Goal: Transaction & Acquisition: Subscribe to service/newsletter

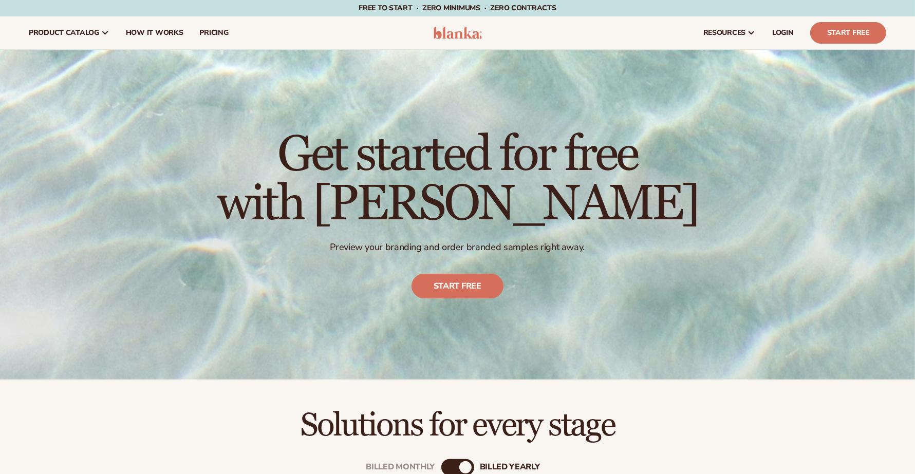
click at [321, 165] on div "Get started for free with [PERSON_NAME] Preview your branding and order branded…" at bounding box center [457, 215] width 915 height 330
click at [321, 165] on div "Get started for free with [PERSON_NAME] Preview your branding and order branded…" at bounding box center [458, 214] width 482 height 209
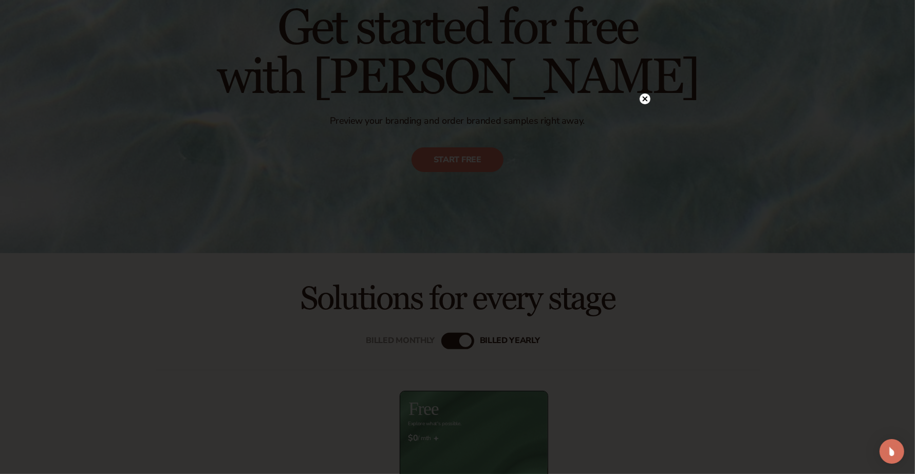
scroll to position [385, 0]
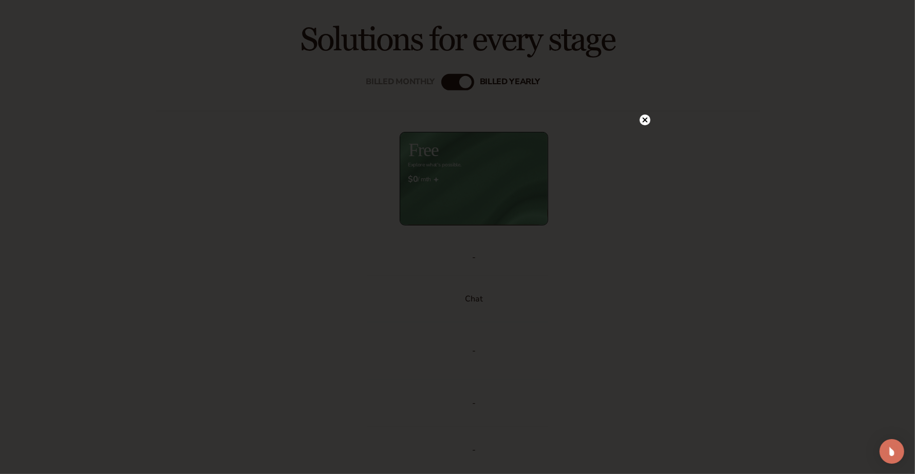
click at [321, 128] on div at bounding box center [645, 120] width 11 height 18
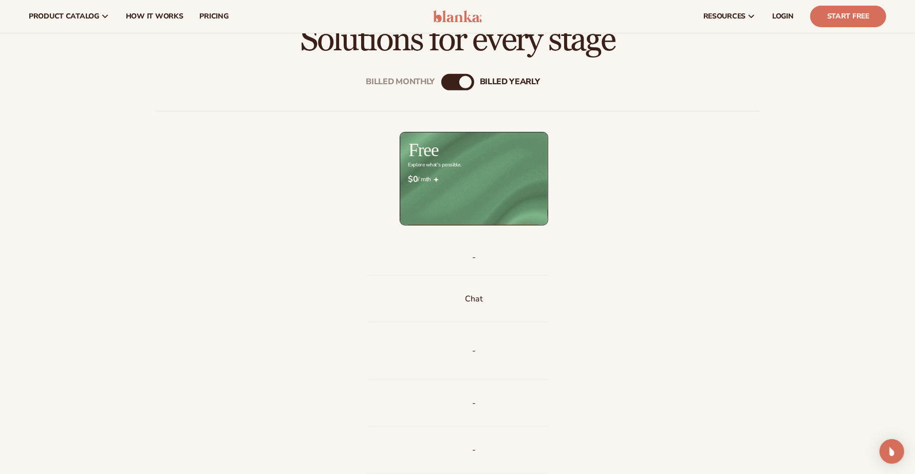
click at [321, 87] on div "billed Yearly" at bounding box center [465, 82] width 12 height 12
click at [321, 82] on div "Billed Monthly billed Yearly" at bounding box center [457, 82] width 33 height 16
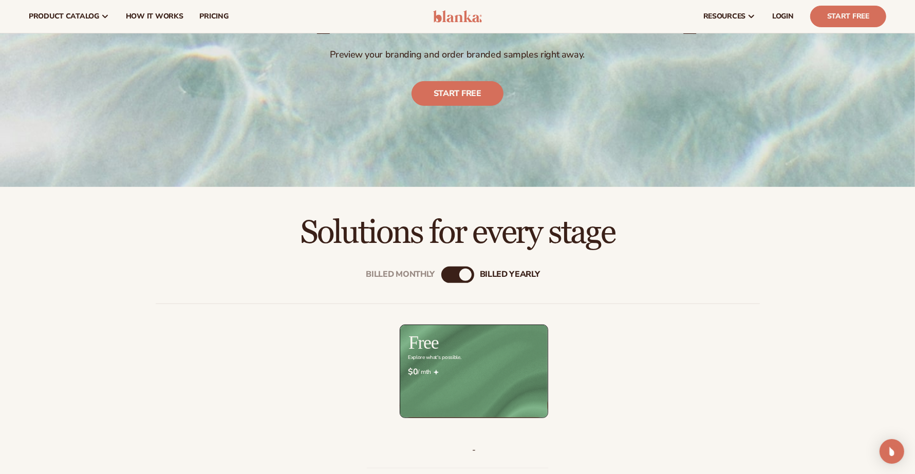
scroll to position [0, 0]
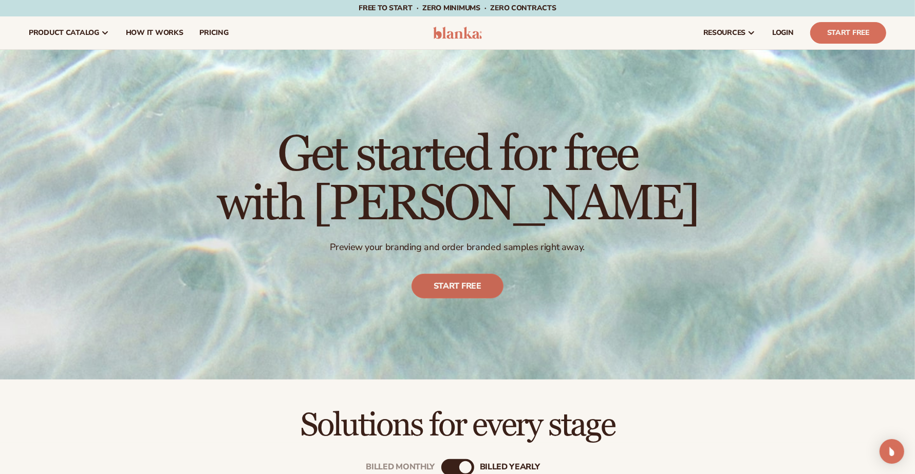
click at [321, 165] on link "Start free" at bounding box center [458, 286] width 92 height 25
